Goal: Task Accomplishment & Management: Manage account settings

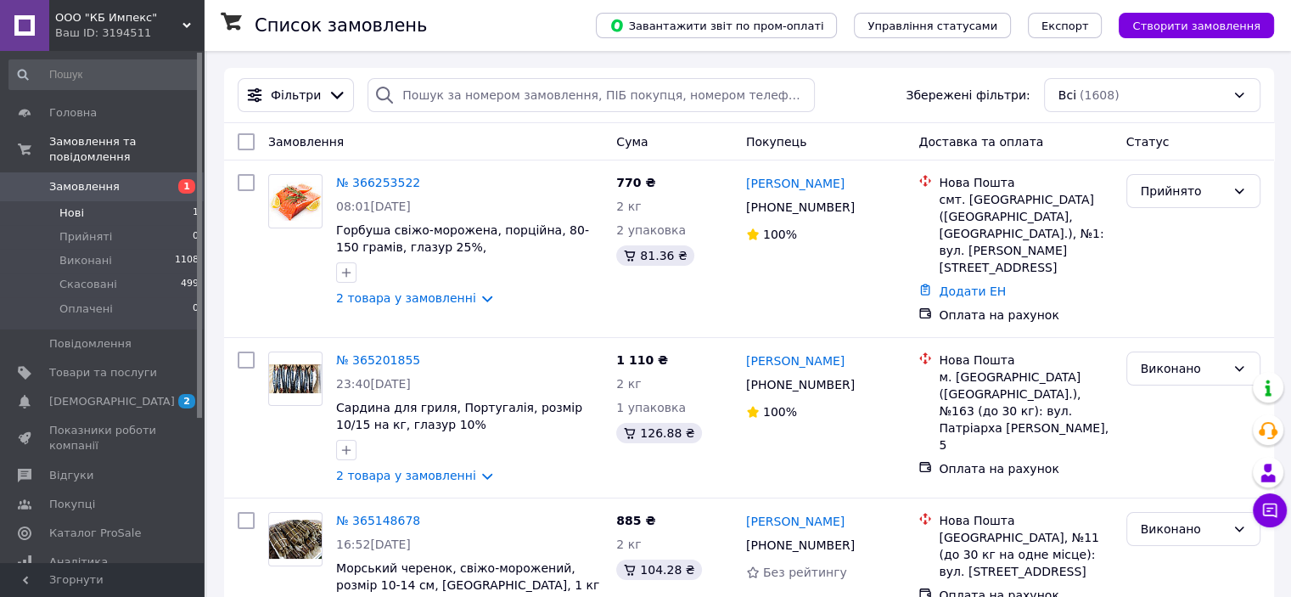
click at [75, 205] on span "Нові" at bounding box center [71, 212] width 25 height 15
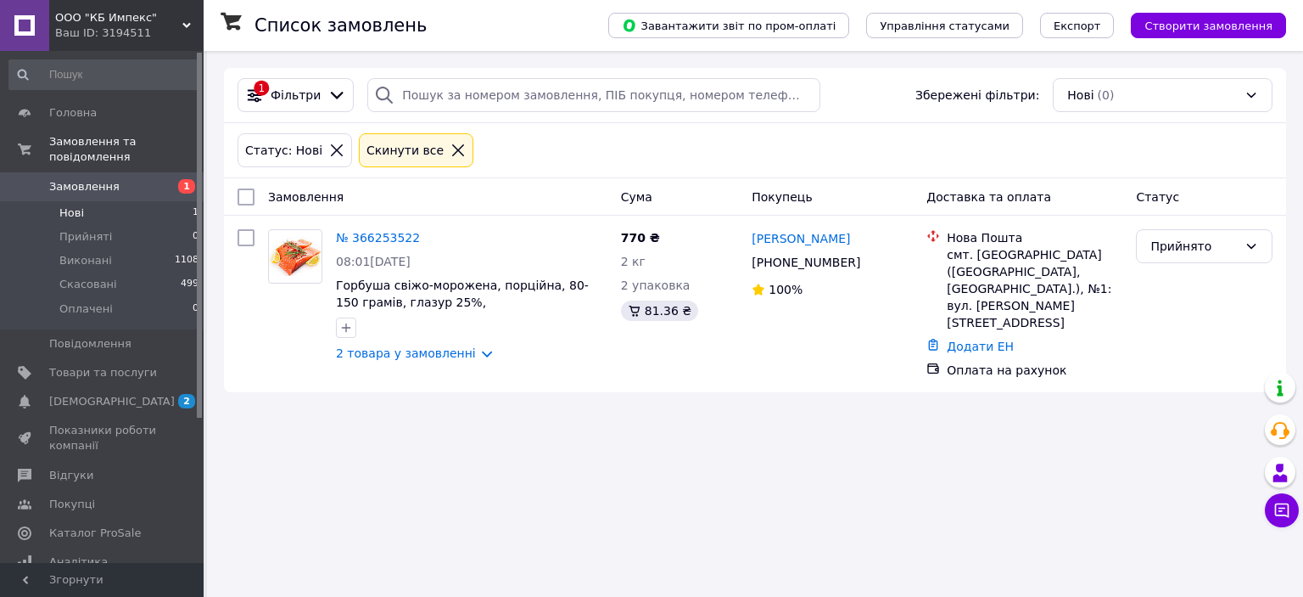
click at [84, 179] on span "Замовлення" at bounding box center [84, 186] width 70 height 15
